Goal: Task Accomplishment & Management: Complete application form

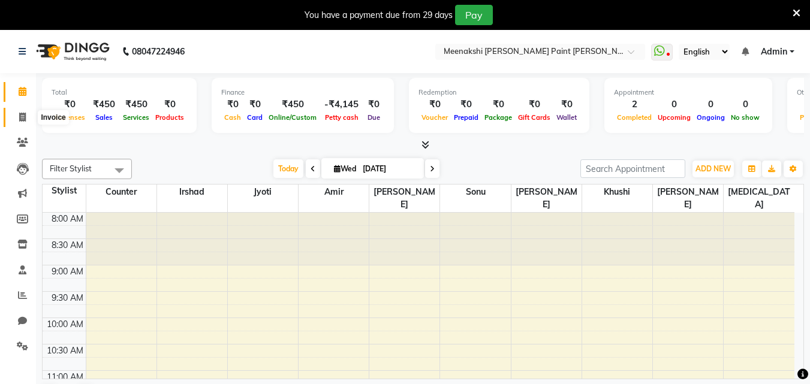
drag, startPoint x: 21, startPoint y: 119, endPoint x: 22, endPoint y: 111, distance: 7.9
click at [21, 118] on icon at bounding box center [22, 117] width 7 height 9
select select "8161"
select select "service"
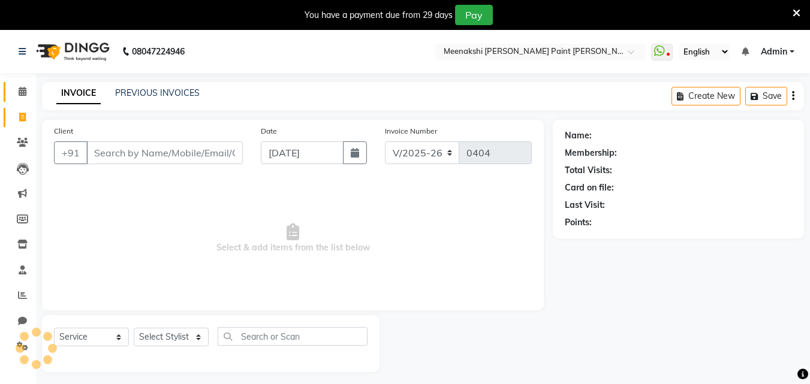
click at [24, 90] on icon at bounding box center [23, 91] width 8 height 9
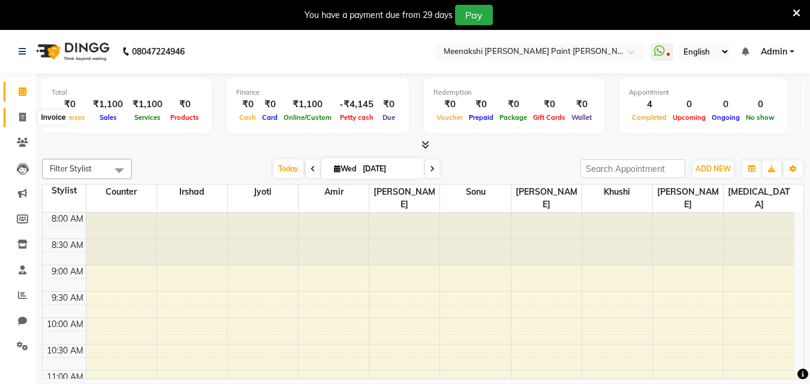
click at [22, 119] on icon at bounding box center [22, 117] width 7 height 9
select select "8161"
select select "service"
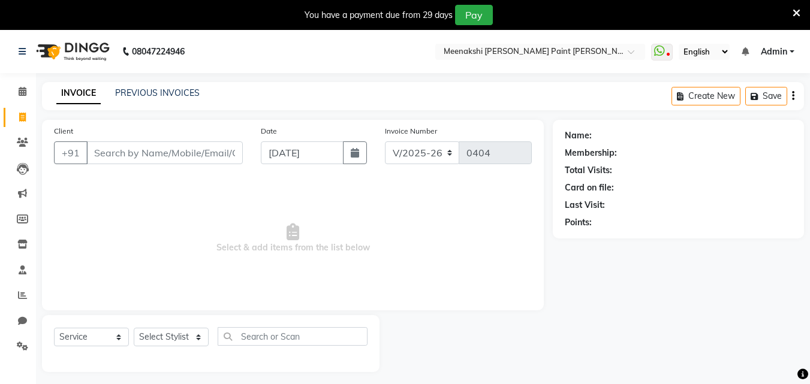
click at [102, 158] on input "Client" at bounding box center [164, 152] width 156 height 23
type input "t"
click at [199, 341] on select "Select Stylist amir counter [PERSON_NAME] [PERSON_NAME] [PERSON_NAME] [MEDICAL_…" at bounding box center [171, 337] width 75 height 19
select select "77147"
click at [134, 328] on select "Select Stylist amir counter [PERSON_NAME] [PERSON_NAME] [PERSON_NAME] [MEDICAL_…" at bounding box center [171, 337] width 75 height 19
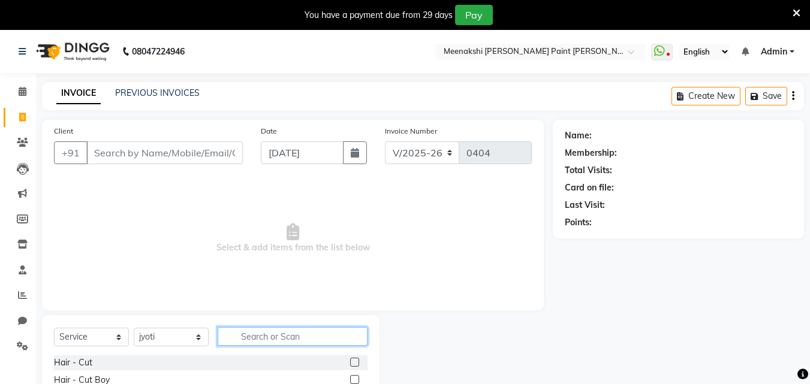
click at [323, 344] on input "text" at bounding box center [293, 336] width 150 height 19
type input "the"
click at [354, 359] on label at bounding box center [354, 362] width 9 height 9
click at [354, 359] on input "checkbox" at bounding box center [354, 363] width 8 height 8
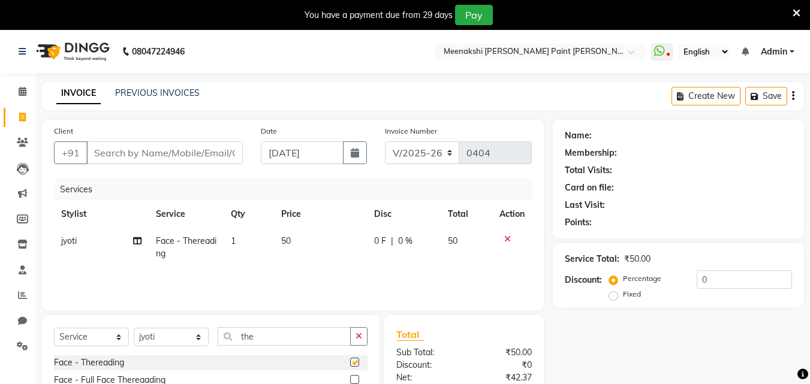
checkbox input "false"
click at [236, 238] on span "1" at bounding box center [233, 241] width 5 height 11
select select "77147"
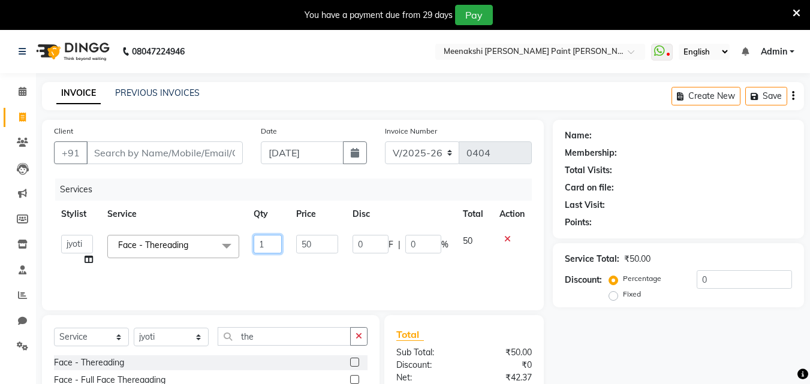
click at [263, 241] on input "1" at bounding box center [268, 244] width 29 height 19
type input "2"
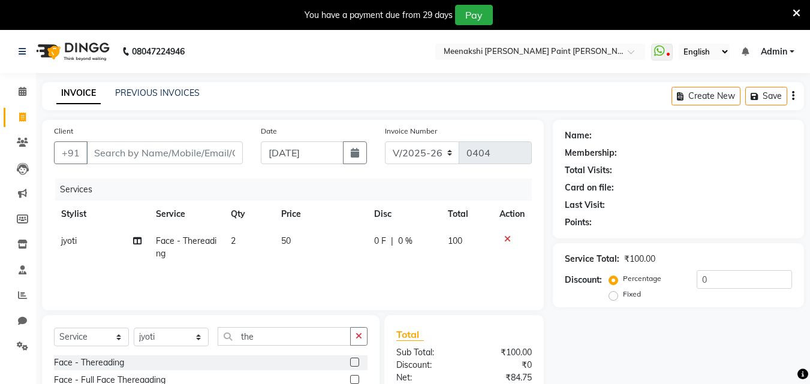
click at [339, 270] on div "Services Stylist Service Qty Price Disc Total Action jyoti Face - Thereading 2 …" at bounding box center [293, 239] width 478 height 120
click at [162, 155] on input "Client" at bounding box center [164, 152] width 156 height 23
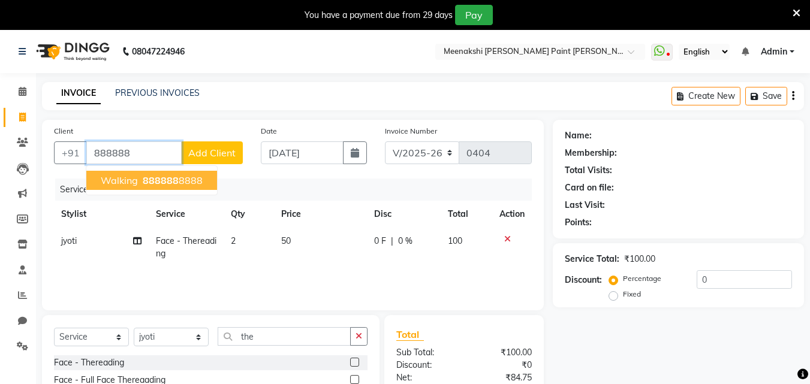
click at [158, 183] on span "888888" at bounding box center [161, 180] width 36 height 12
type input "8888888888"
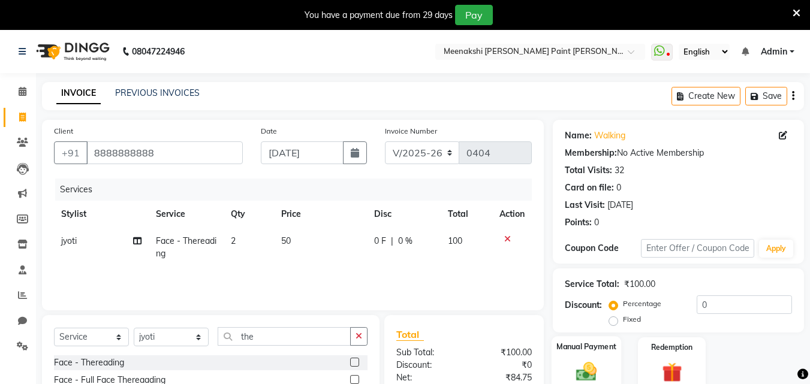
click at [593, 349] on label "Manual Payment" at bounding box center [586, 346] width 60 height 11
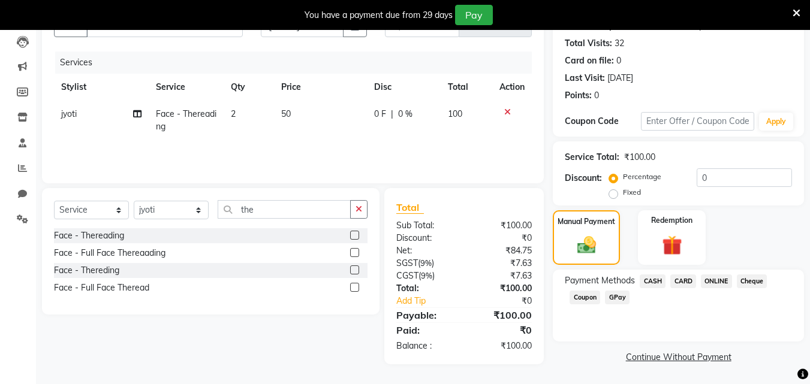
click at [718, 278] on span "ONLINE" at bounding box center [716, 282] width 31 height 14
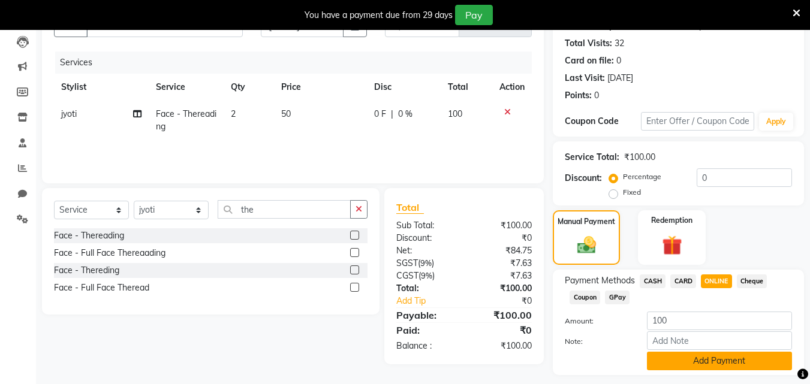
click at [702, 362] on button "Add Payment" at bounding box center [719, 361] width 145 height 19
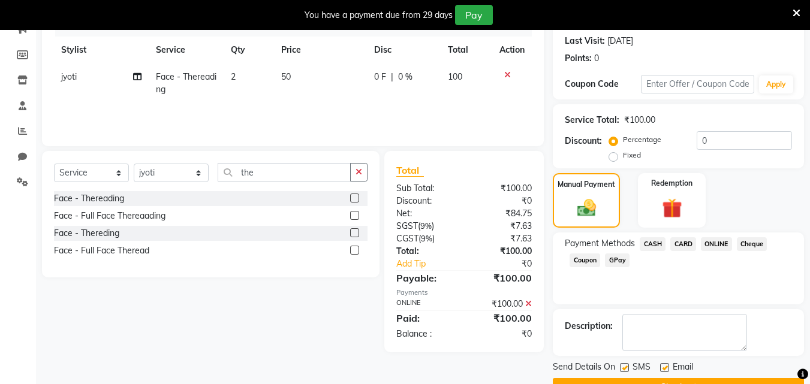
scroll to position [195, 0]
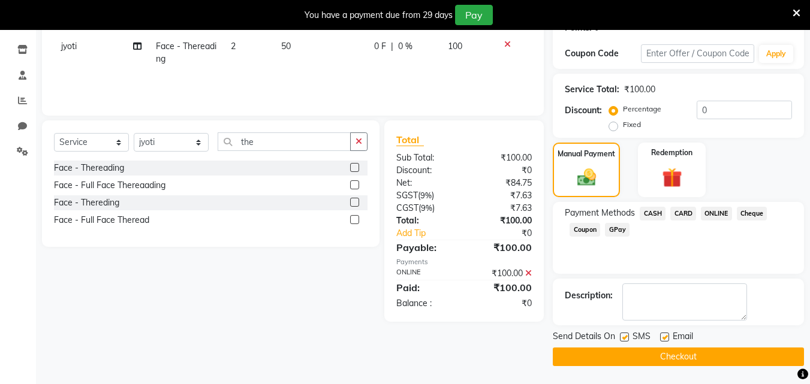
click at [719, 357] on button "Checkout" at bounding box center [678, 357] width 251 height 19
